Goal: Transaction & Acquisition: Purchase product/service

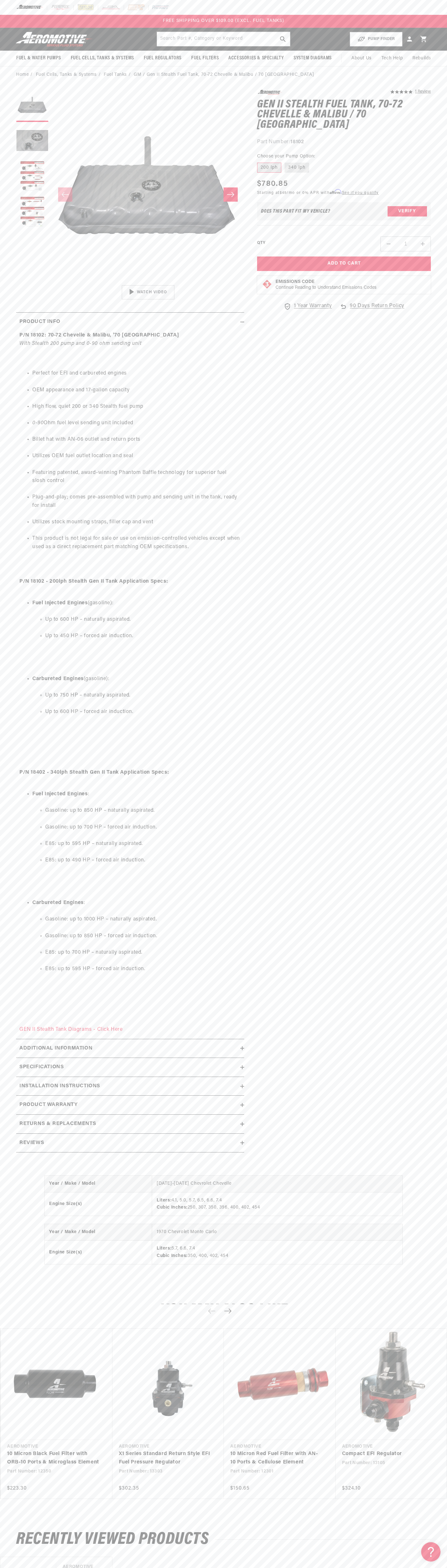
click at [50, 19] on div "FREE SHIPPING OVER $109.00 (EXCL. FUEL TANKS)" at bounding box center [224, 21] width 447 height 13
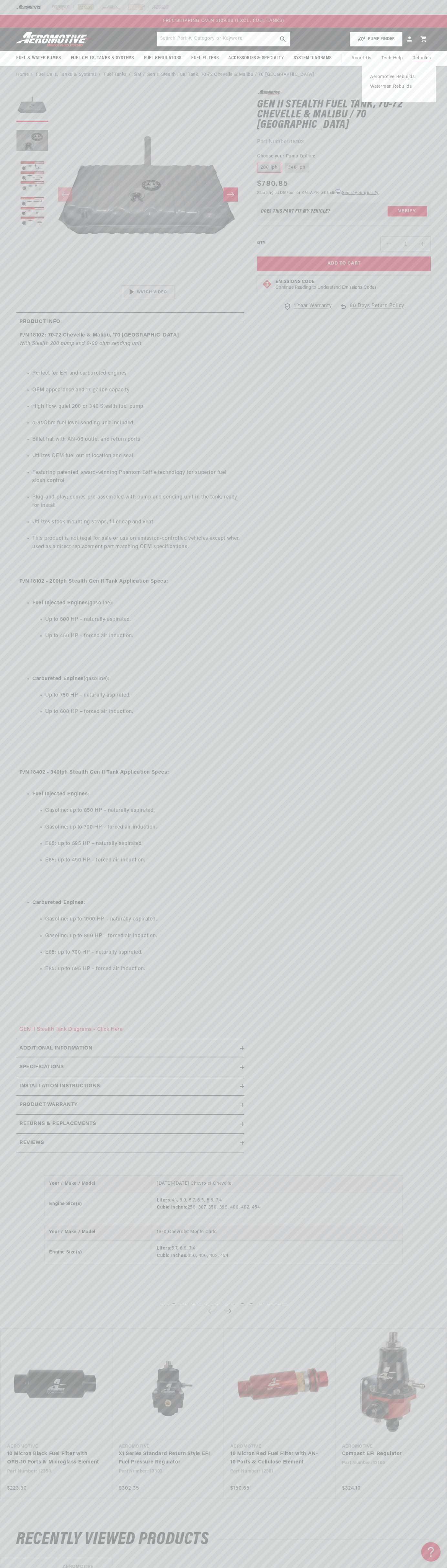
click at [423, 60] on span "Rebuilds" at bounding box center [421, 58] width 19 height 7
click at [74, 1563] on html "Skip to content Your cart Your cart is empty Loading... You may also like Subto…" at bounding box center [224, 784] width 447 height 1568
click at [21, 1511] on div "You may also like Vendor Aeromotive Part Number: 12350 Regular price" at bounding box center [224, 1405] width 447 height 231
